Goal: Check status

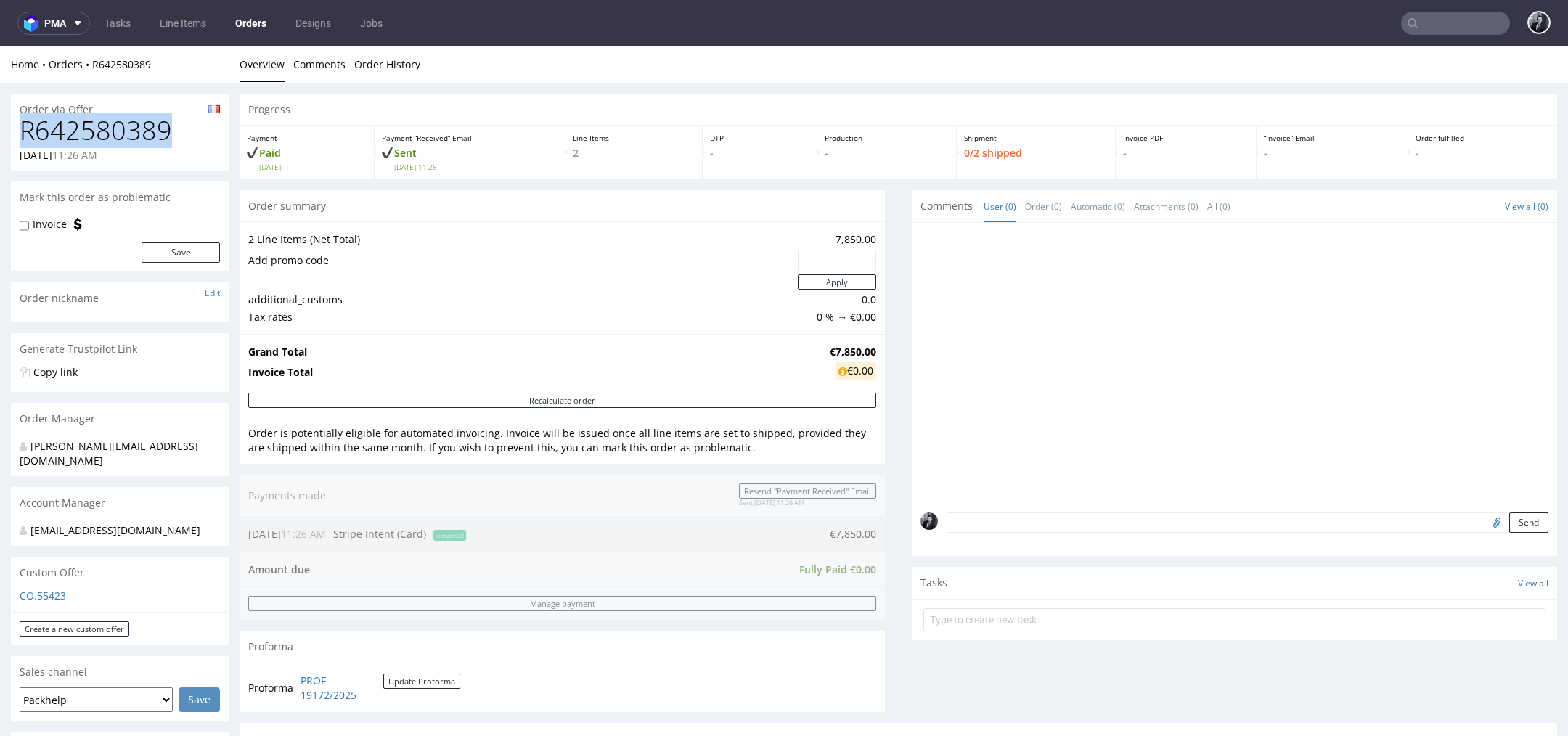
drag, startPoint x: 180, startPoint y: 137, endPoint x: 19, endPoint y: 130, distance: 161.2
click at [19, 130] on h1 "R642580389" at bounding box center [119, 130] width 201 height 29
copy h1 "R642580389"
drag, startPoint x: 869, startPoint y: 350, endPoint x: 802, endPoint y: 347, distance: 67.1
click at [802, 347] on div "Grand Total €7,850.00 Invoice Total €0.00" at bounding box center [562, 363] width 645 height 58
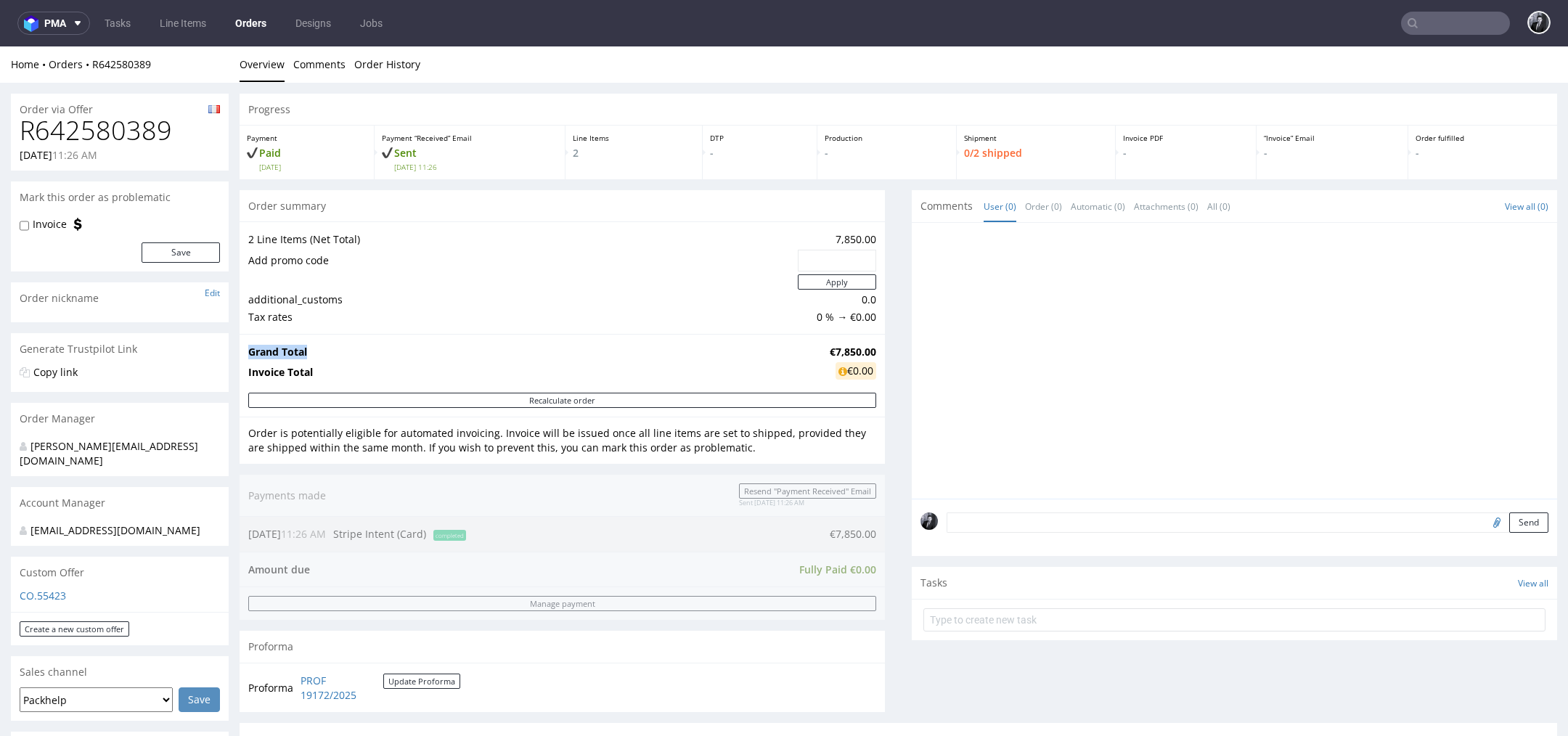
click at [802, 347] on td "Grand Total" at bounding box center [536, 351] width 577 height 17
drag, startPoint x: 802, startPoint y: 347, endPoint x: 853, endPoint y: 347, distance: 51.0
click at [853, 347] on tr "Grand Total €7,850.00" at bounding box center [562, 351] width 628 height 17
copy tr "€7,850.00"
